Goal: Task Accomplishment & Management: Complete application form

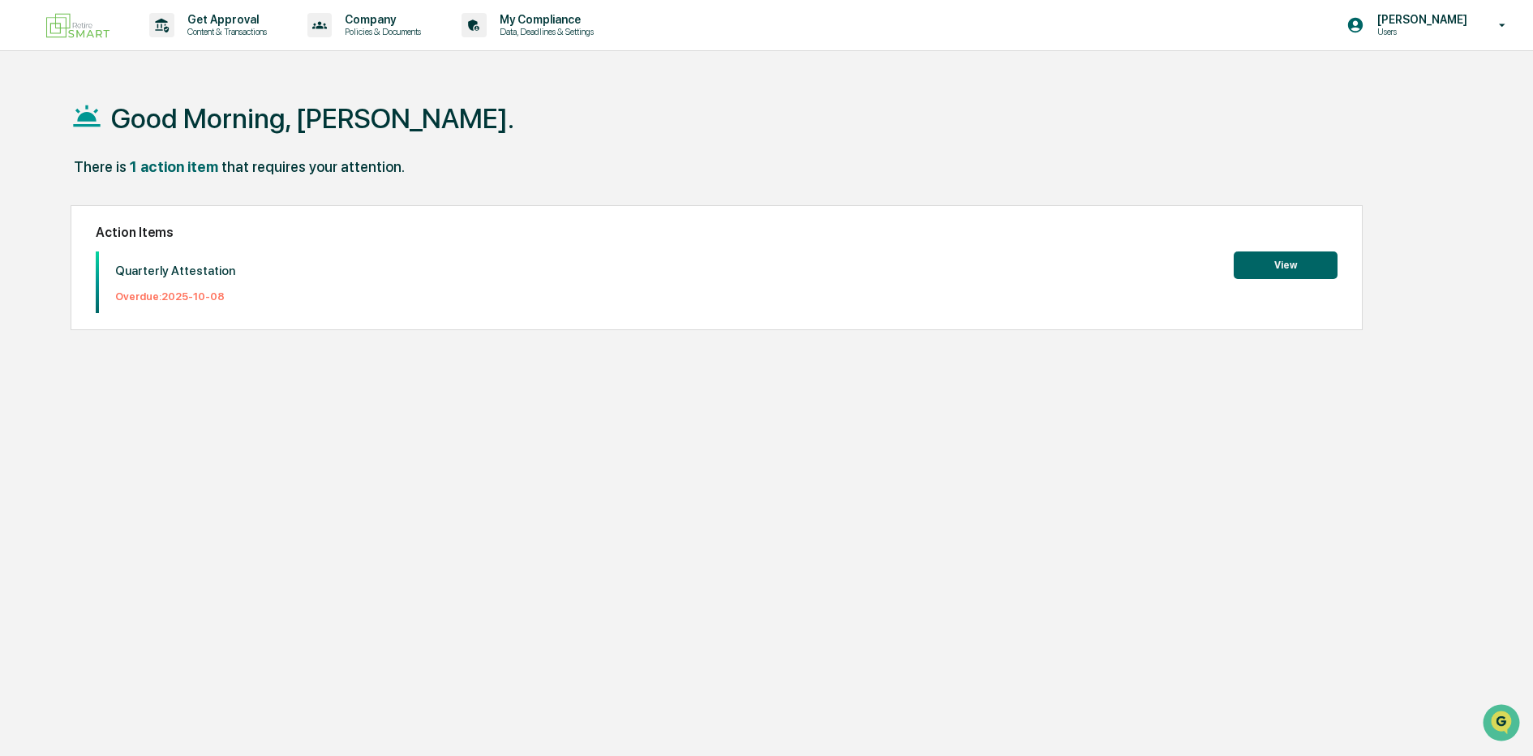
click at [1277, 259] on button "View" at bounding box center [1286, 265] width 104 height 28
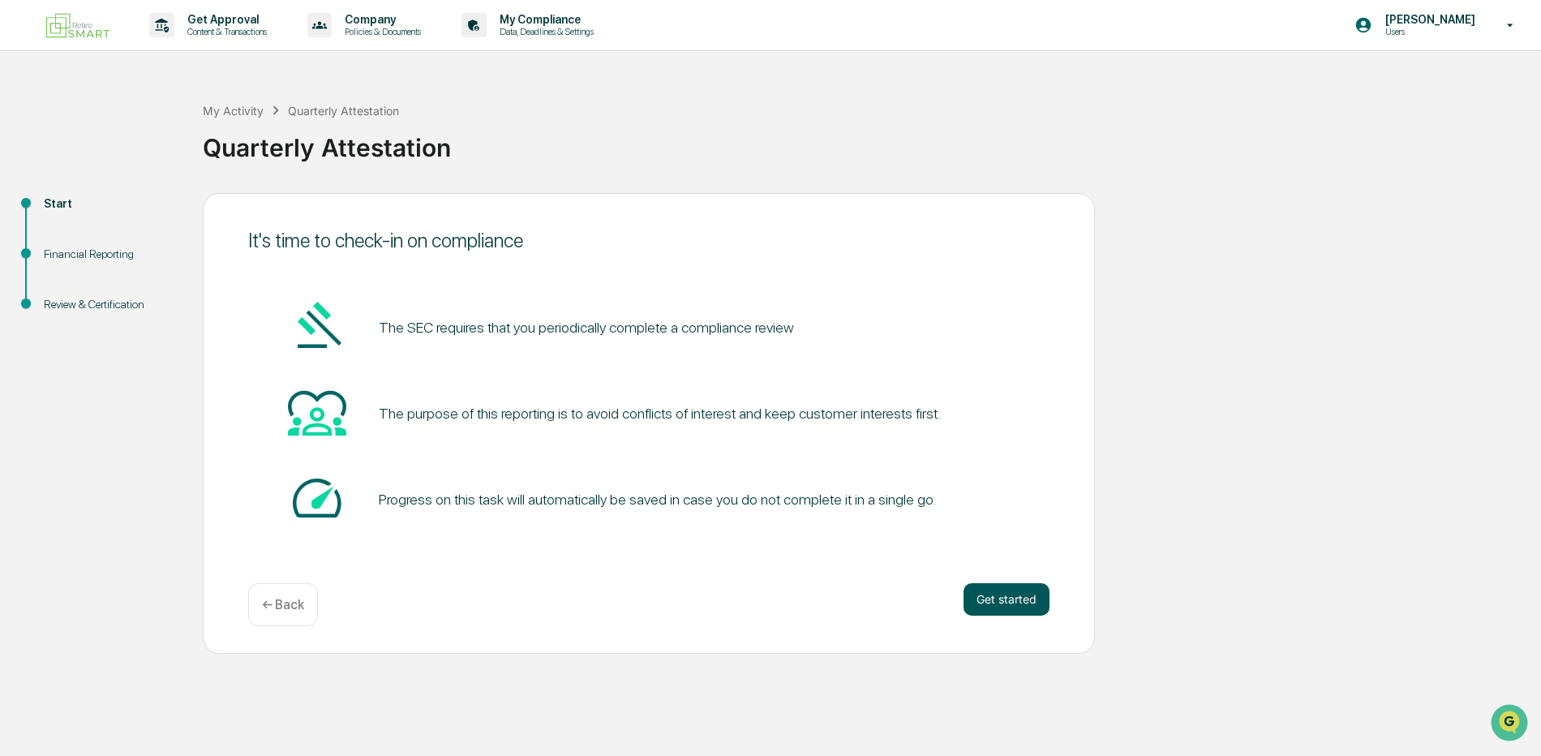
click at [1015, 598] on button "Get started" at bounding box center [1006, 599] width 86 height 32
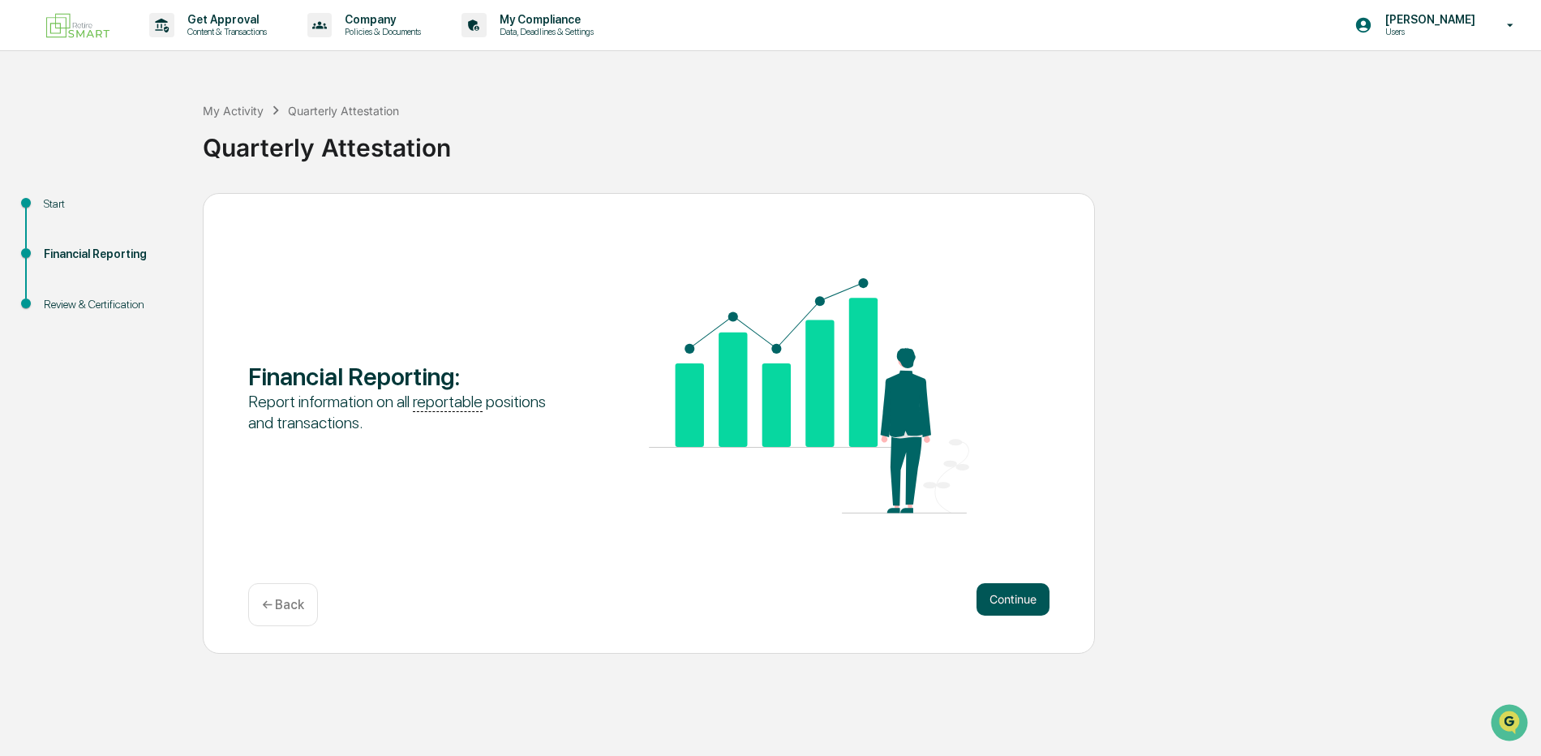
click at [1011, 599] on button "Continue" at bounding box center [1012, 599] width 73 height 32
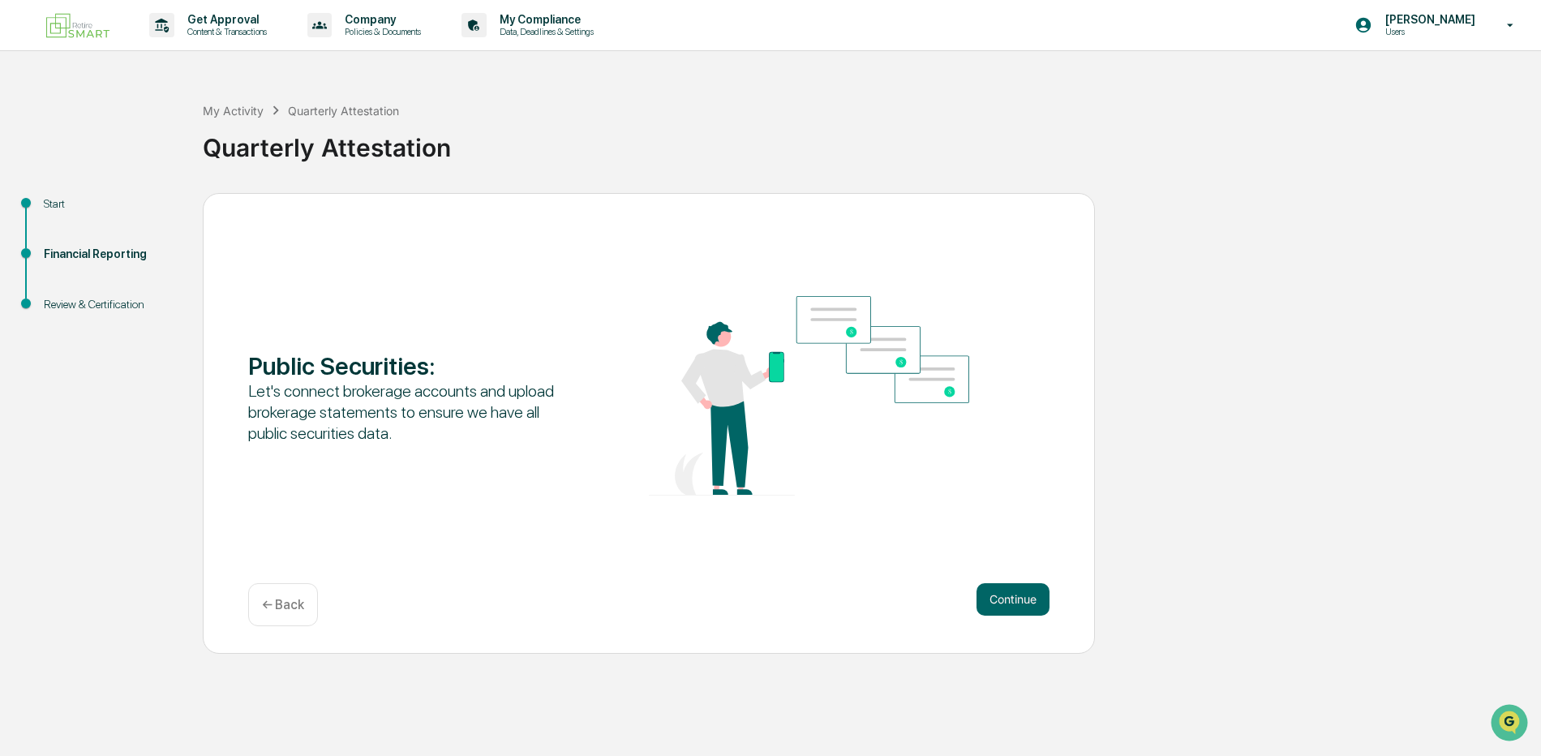
click at [1011, 599] on button "Continue" at bounding box center [1012, 599] width 73 height 32
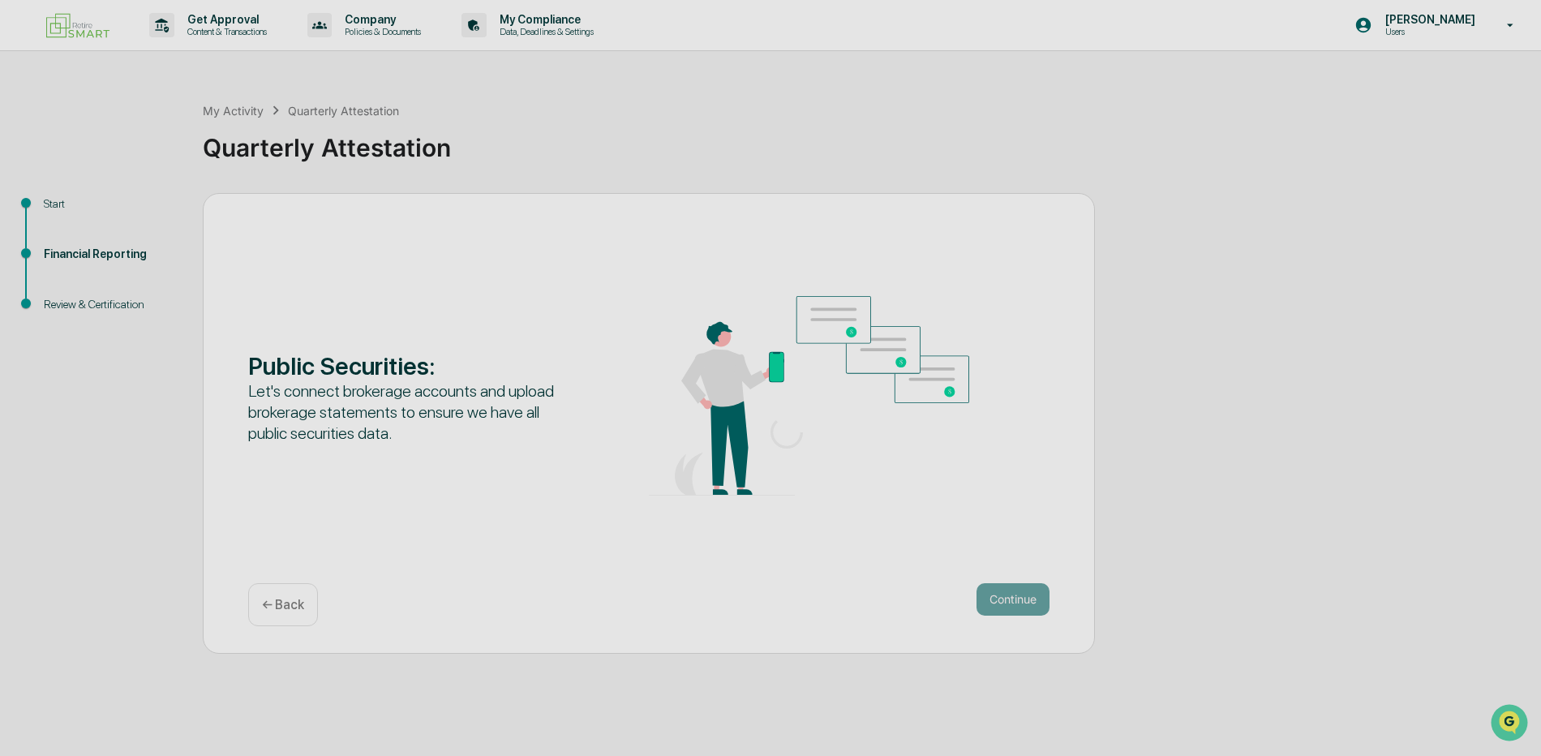
click at [1011, 599] on button "Continue" at bounding box center [1012, 599] width 73 height 32
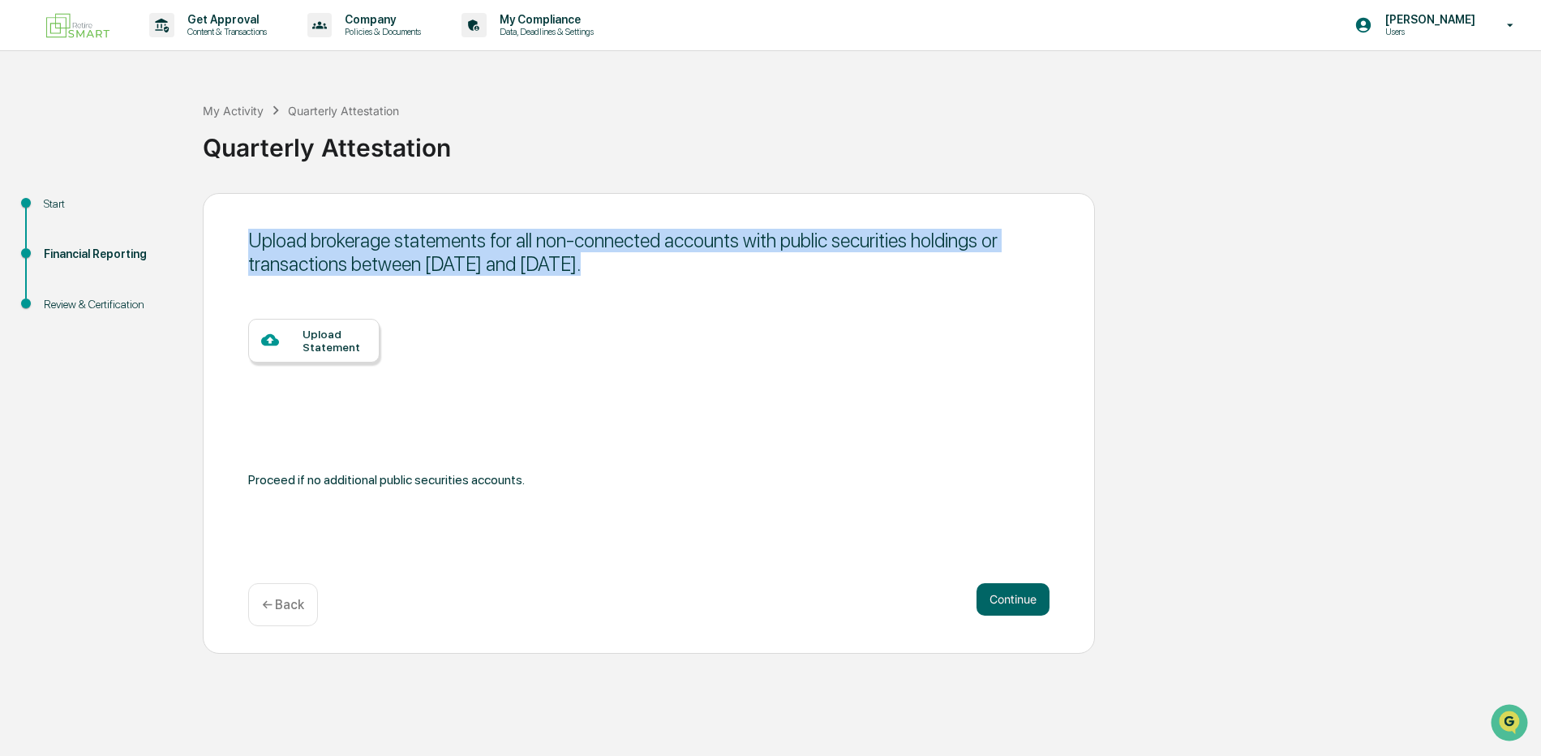
click at [1011, 599] on button "Continue" at bounding box center [1012, 599] width 73 height 32
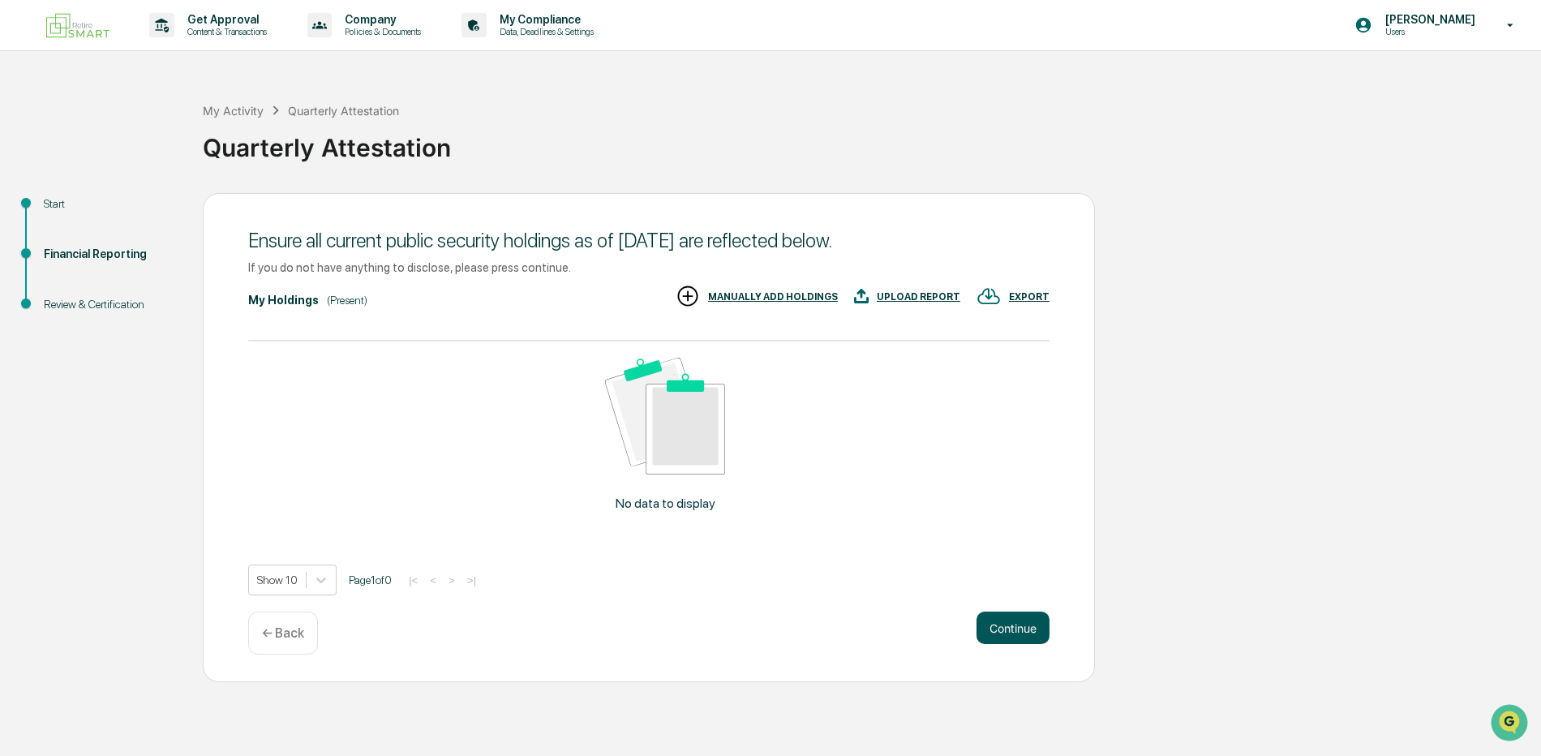
click at [1015, 621] on button "Continue" at bounding box center [1012, 627] width 73 height 32
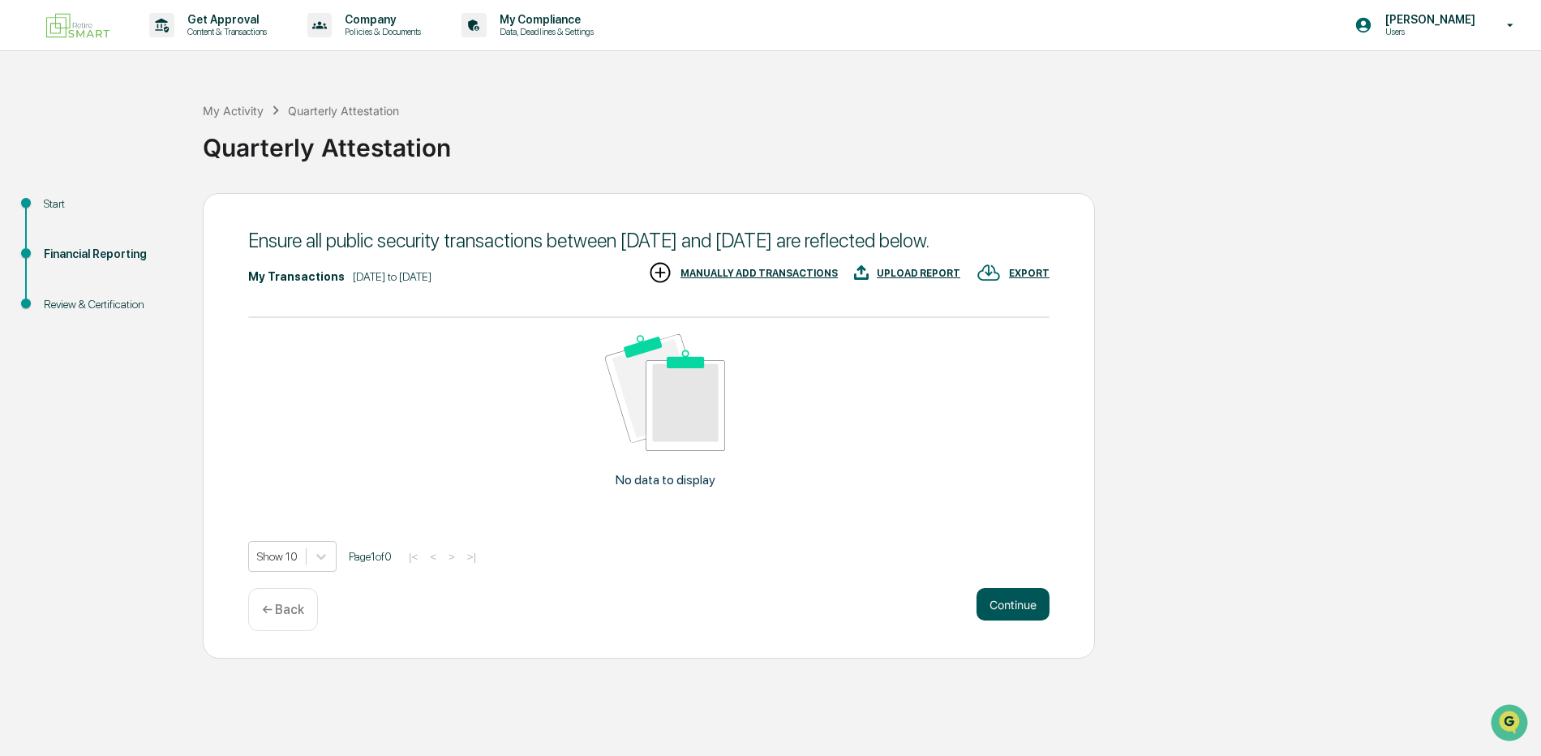
click at [1014, 620] on button "Continue" at bounding box center [1012, 604] width 73 height 32
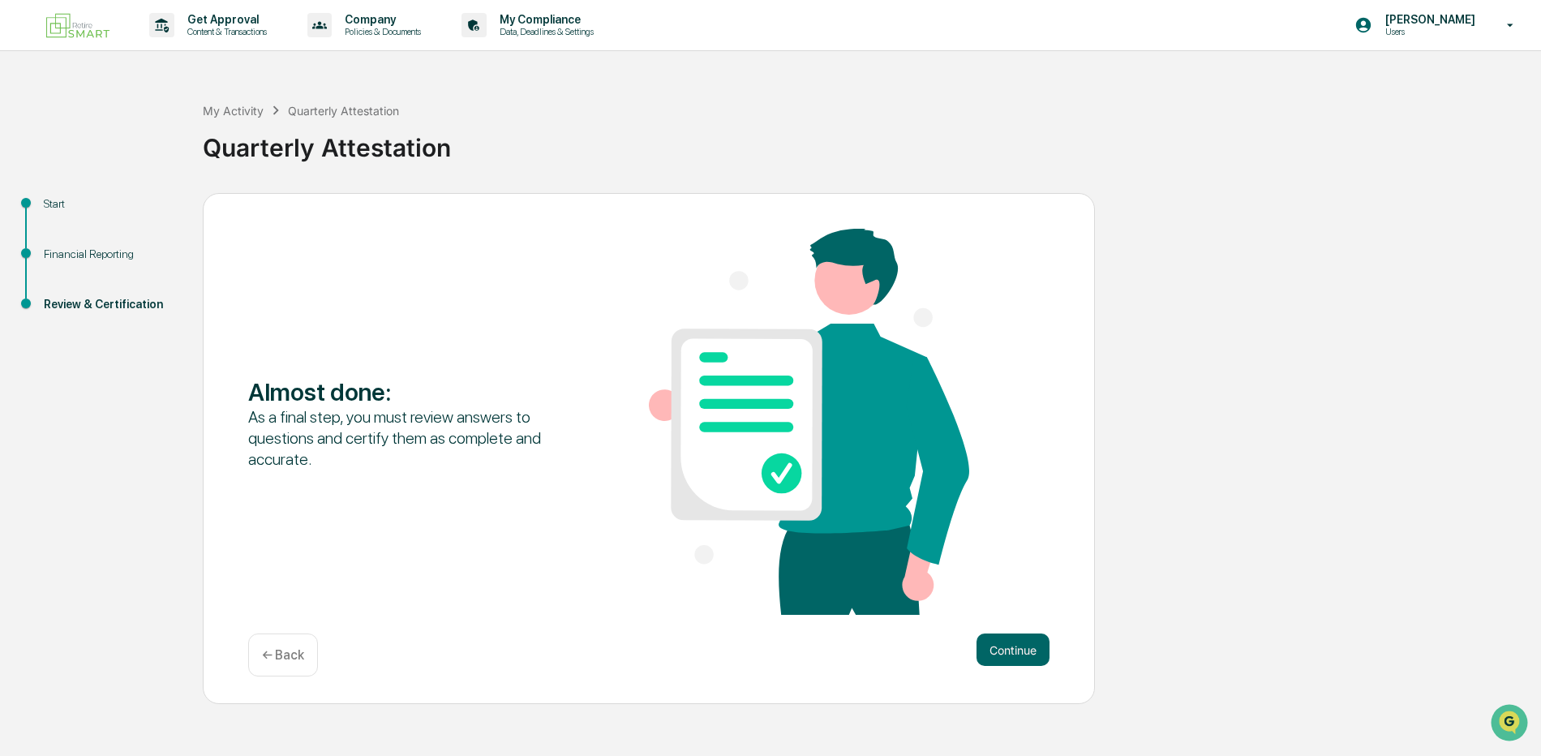
click at [1010, 616] on div "Almost done : As a final step, you must review answers to questions and certify…" at bounding box center [648, 423] width 801 height 389
click at [997, 640] on button "Continue" at bounding box center [1012, 649] width 73 height 32
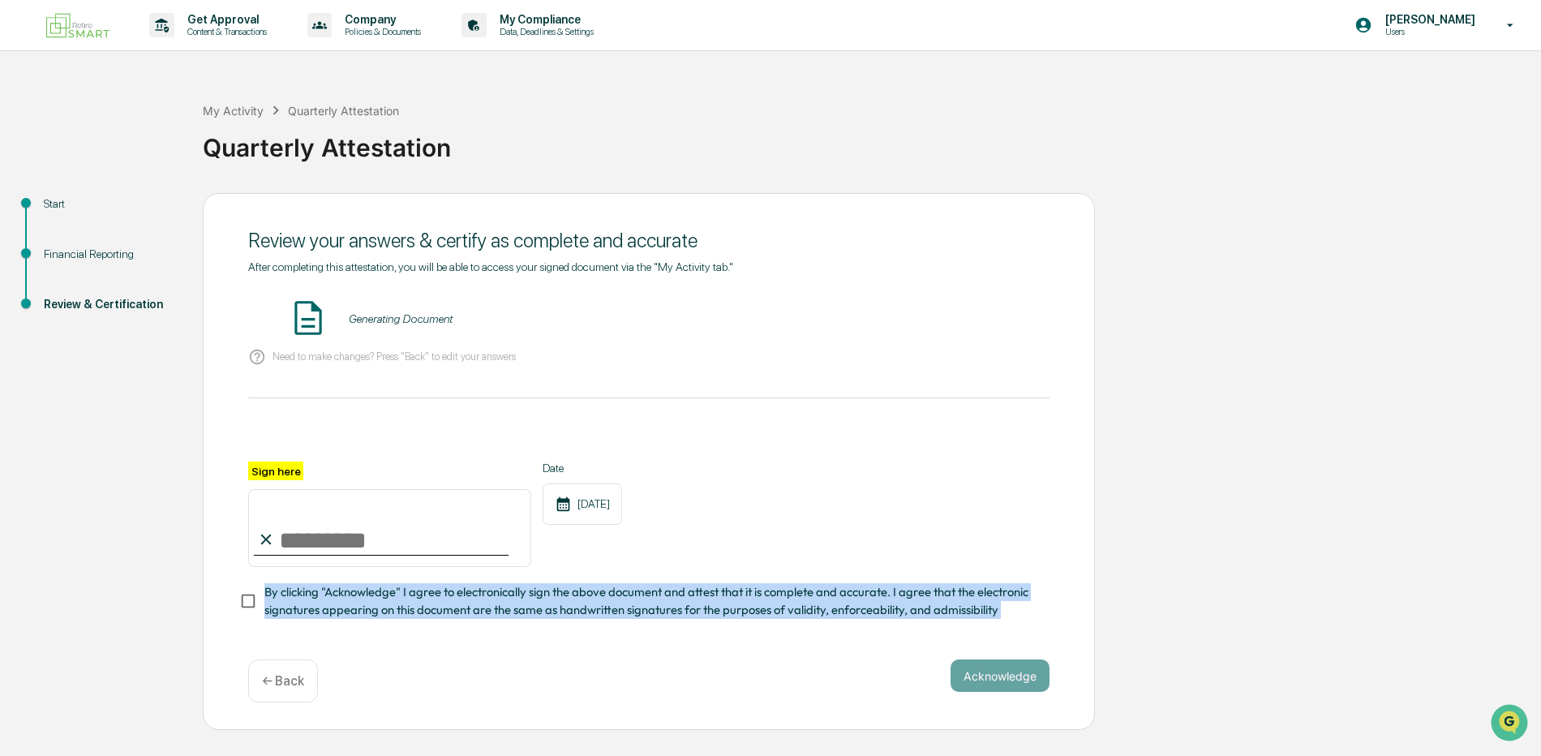
click at [997, 638] on div "After completing this attestation, you will be able to access your signed docum…" at bounding box center [648, 452] width 801 height 384
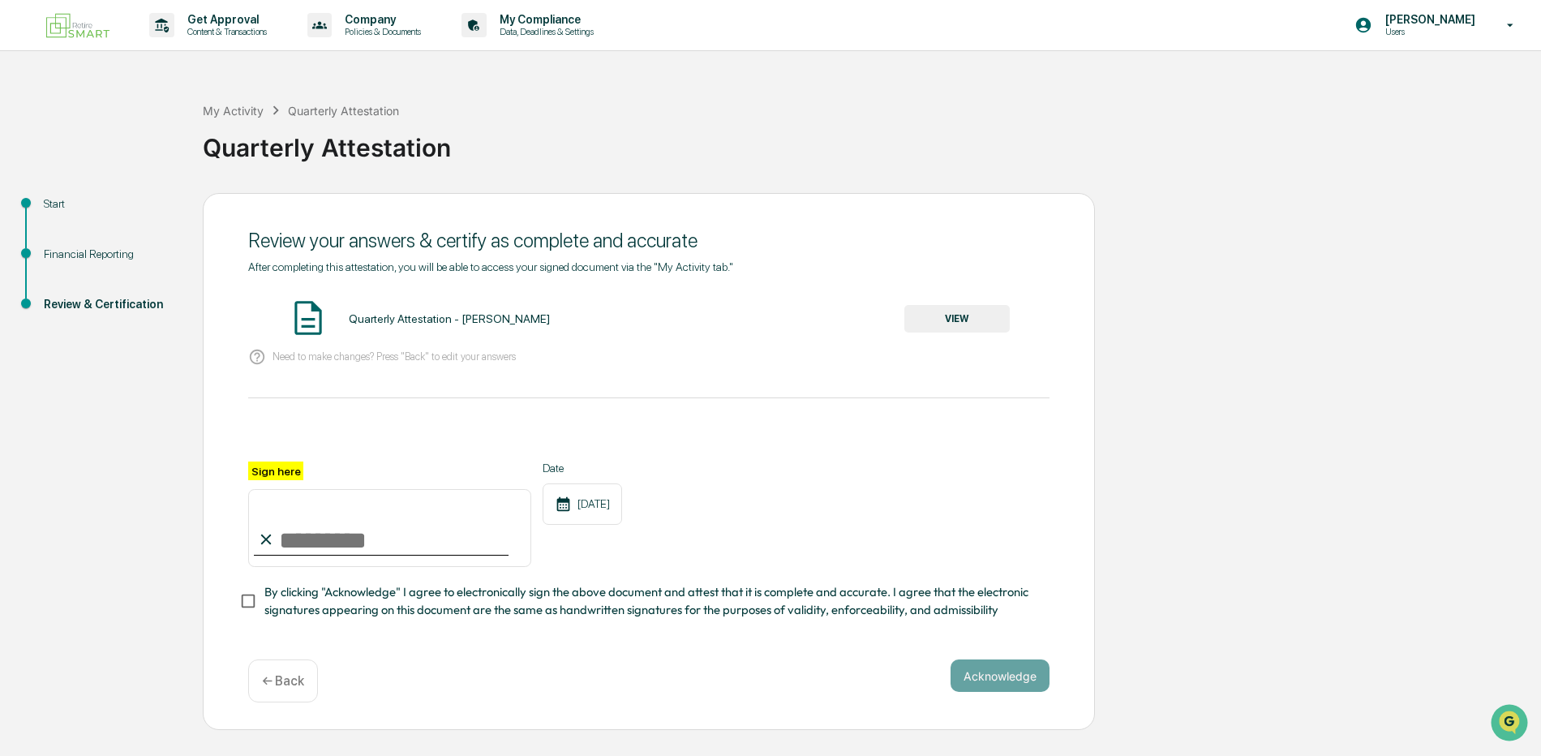
click at [295, 524] on input "Sign here" at bounding box center [389, 528] width 283 height 78
click at [297, 538] on input "Sign here" at bounding box center [389, 528] width 283 height 78
type input "**********"
click at [1006, 674] on button "Acknowledge" at bounding box center [999, 675] width 99 height 32
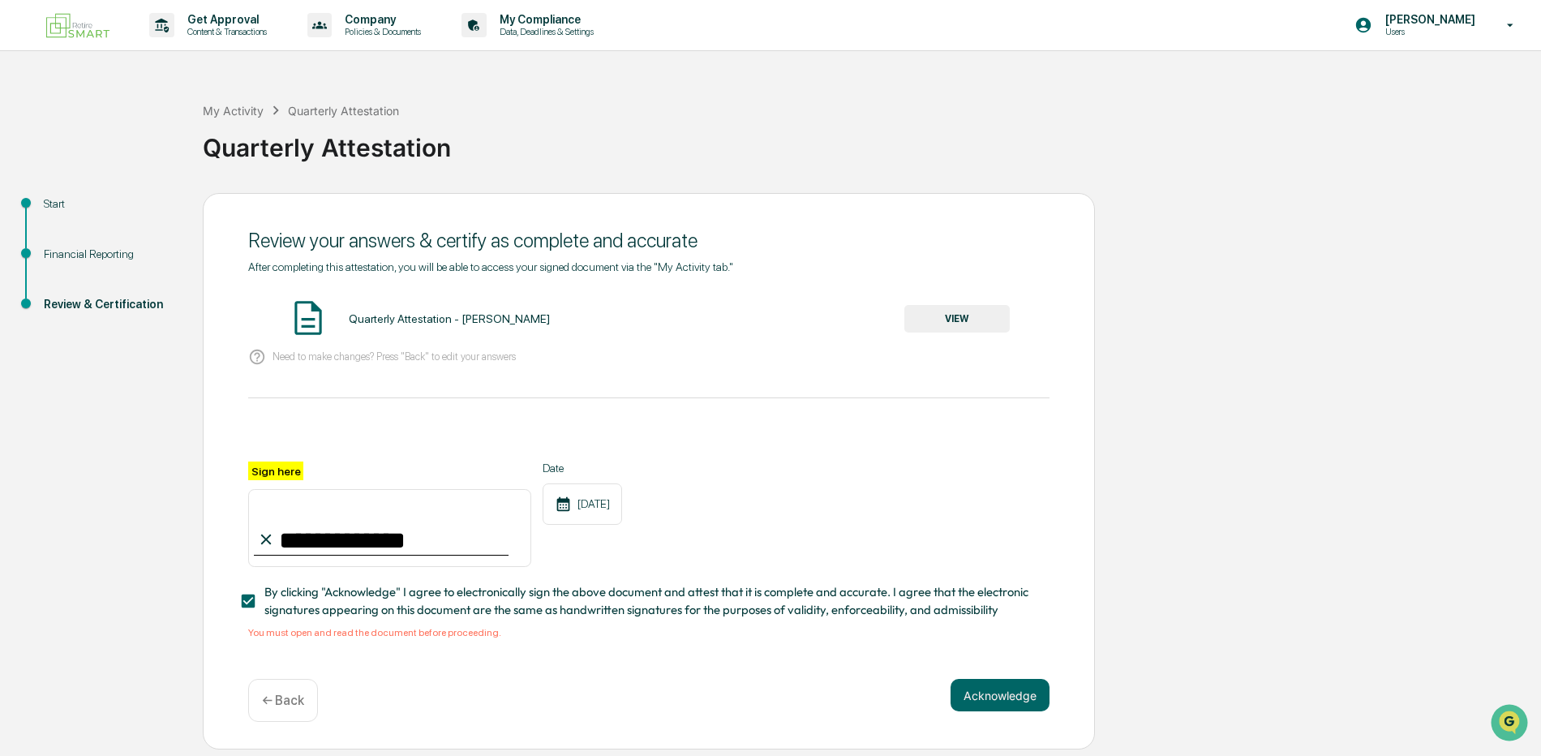
click at [953, 327] on button "VIEW" at bounding box center [956, 319] width 105 height 28
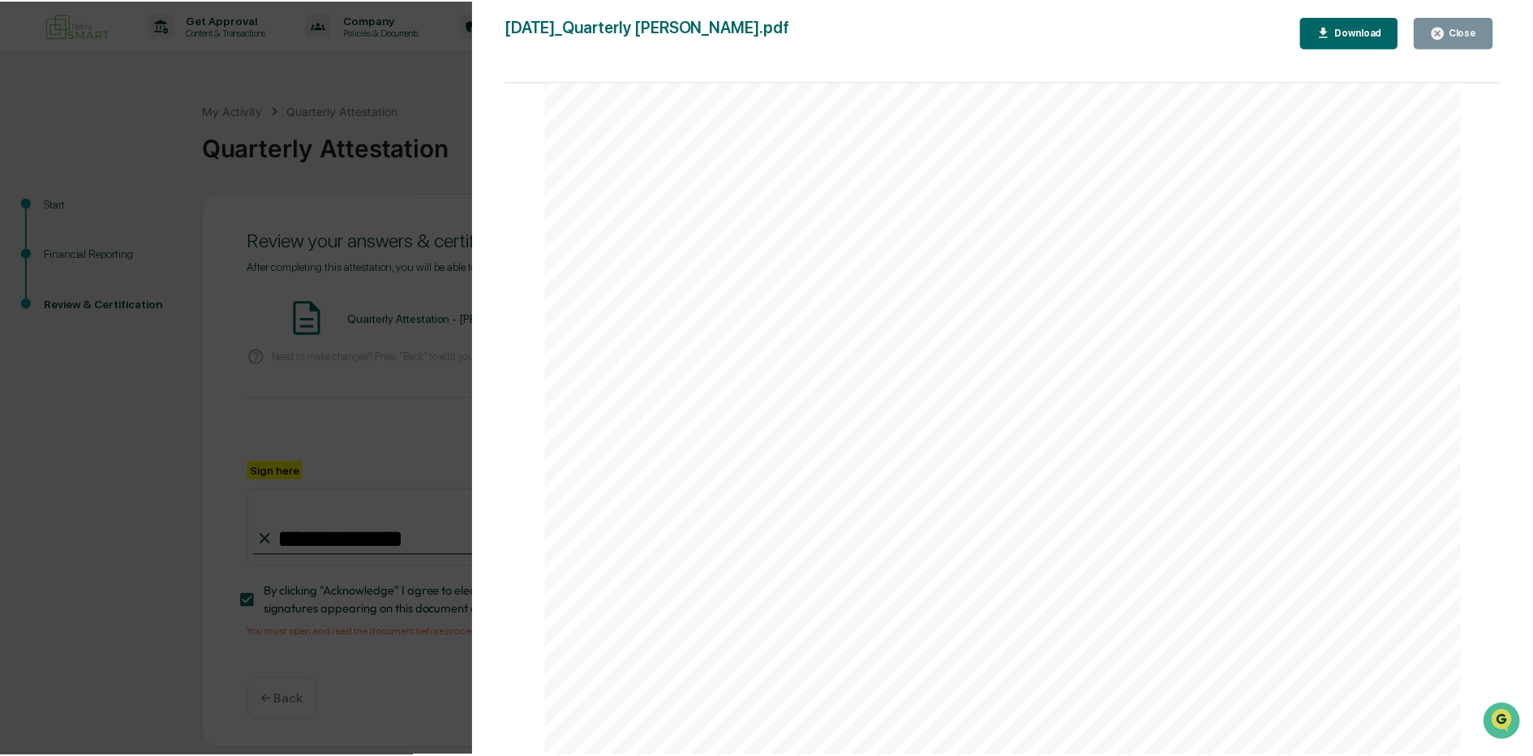
scroll to position [3375, 0]
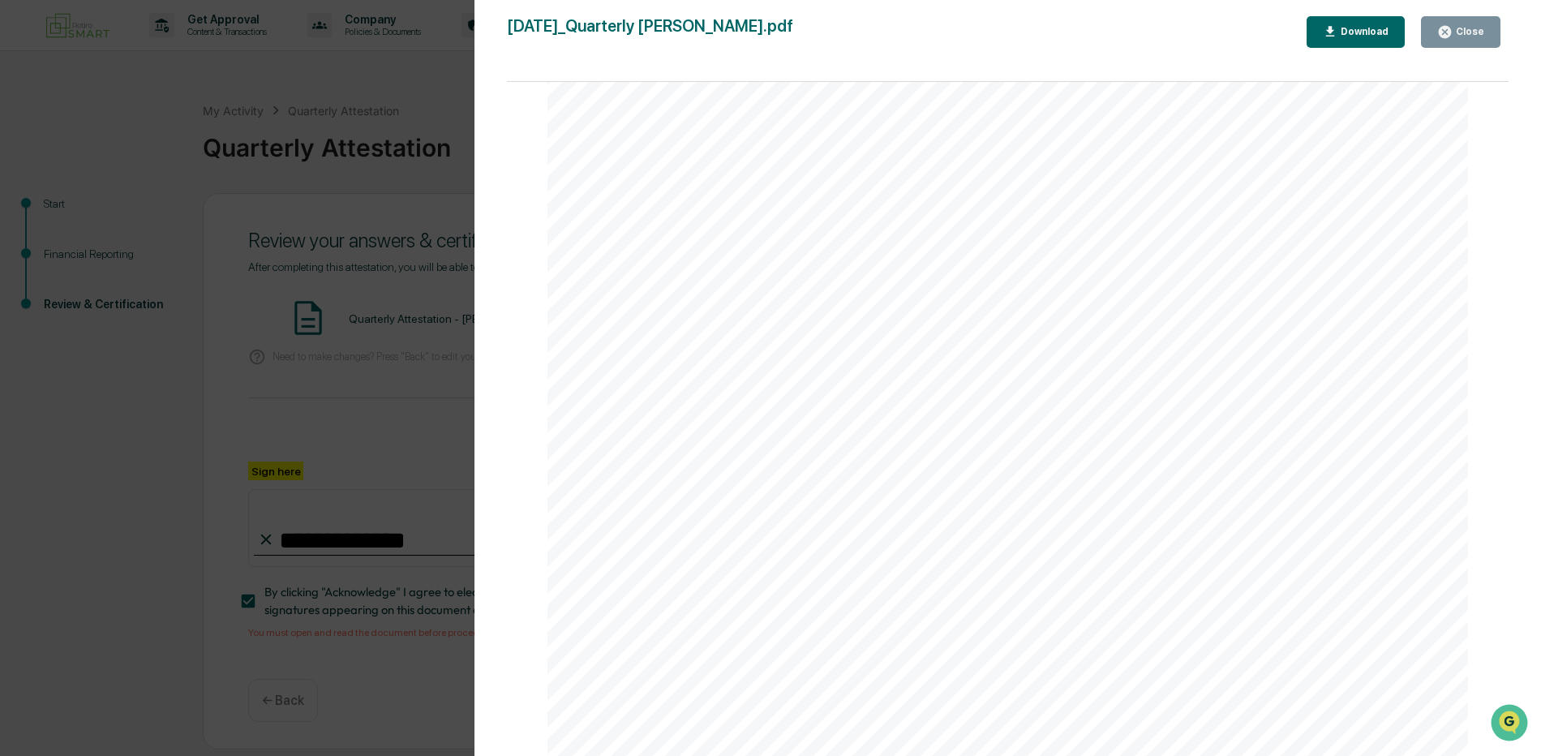
click at [350, 186] on div "Version History [DATE] 02:37 PM [PERSON_NAME] [DATE]_Quarterly [PERSON_NAME].pd…" at bounding box center [770, 378] width 1541 height 756
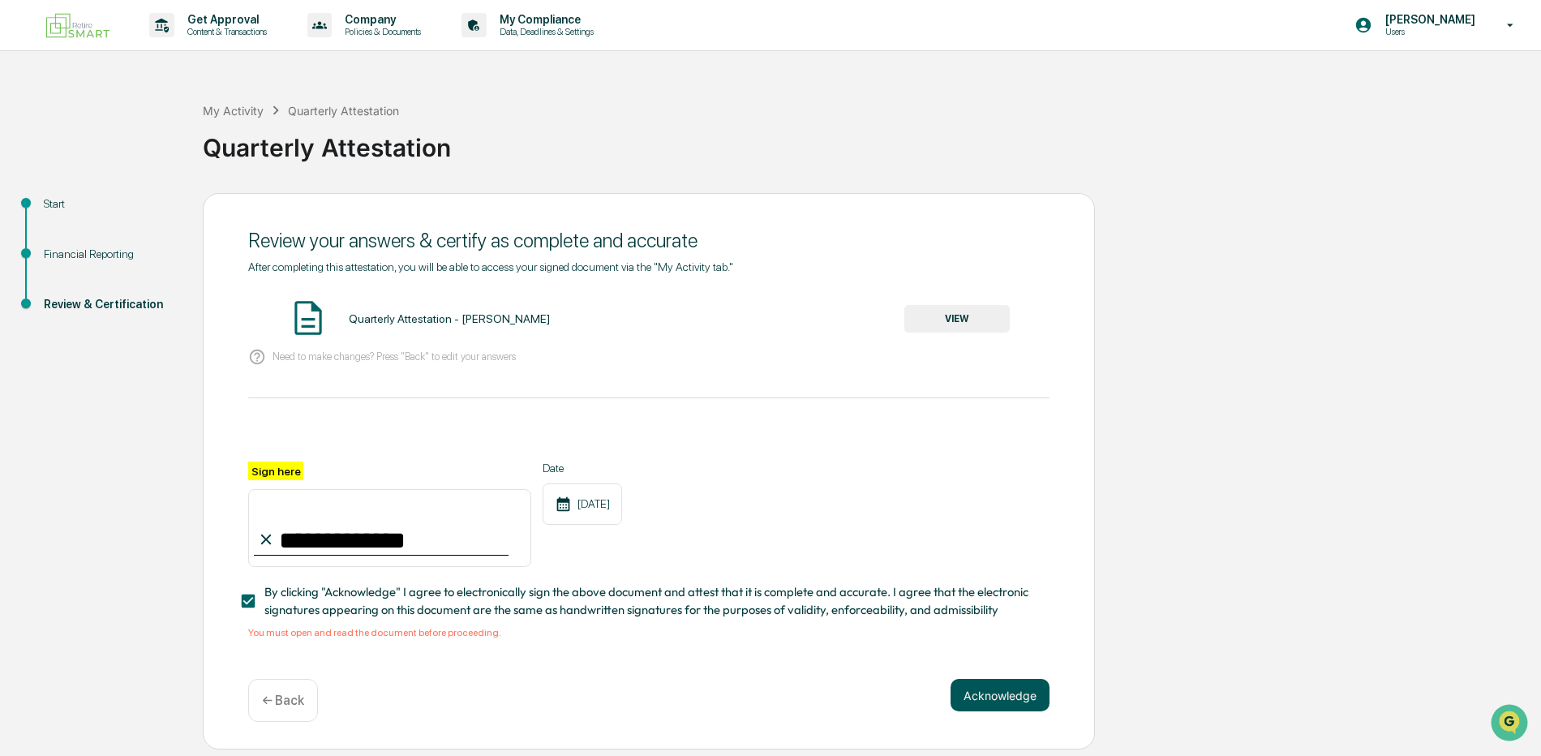
click at [998, 711] on button "Acknowledge" at bounding box center [999, 695] width 99 height 32
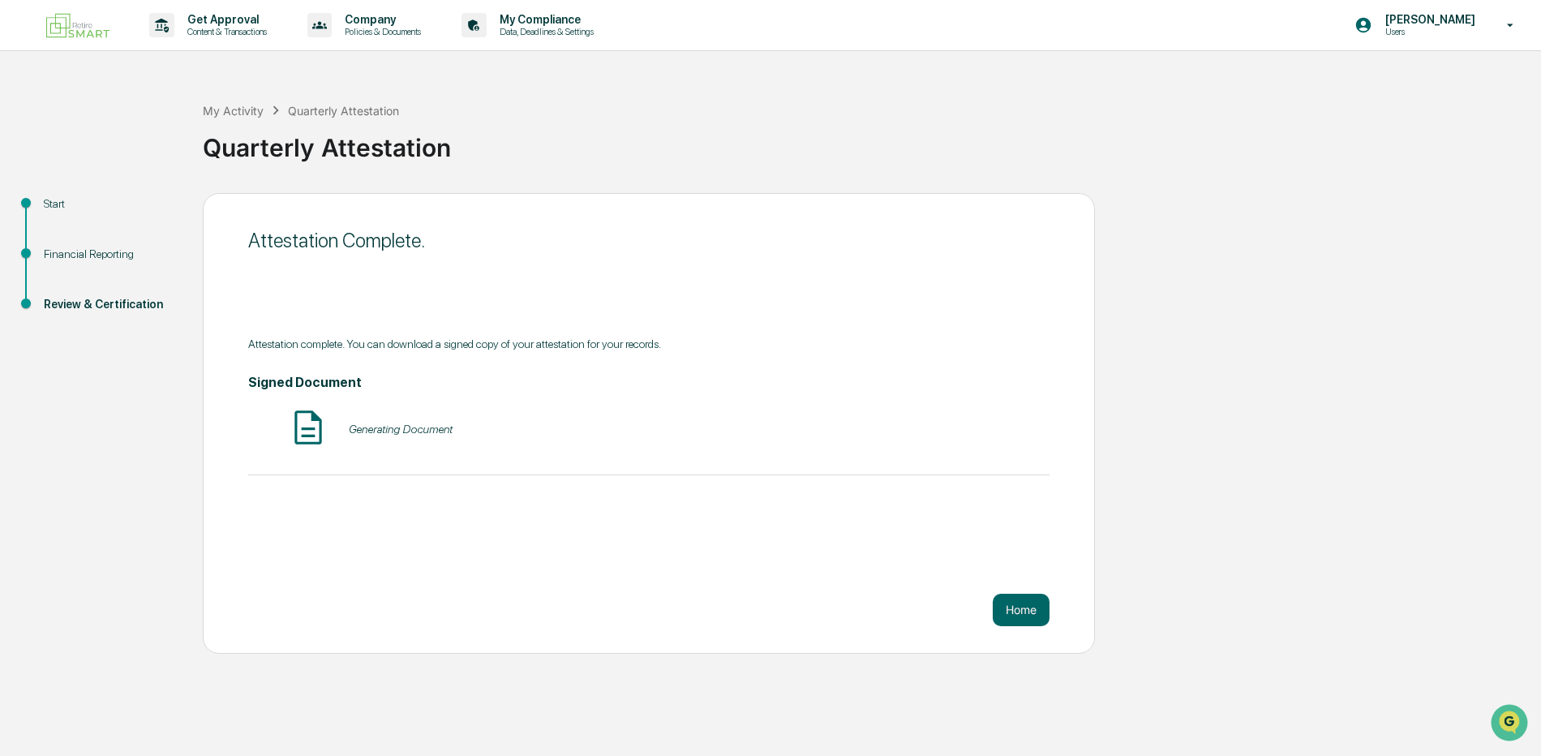
click at [397, 428] on div "Generating Document" at bounding box center [401, 429] width 104 height 13
click at [1020, 607] on button "Home" at bounding box center [1021, 610] width 57 height 32
